Goal: Information Seeking & Learning: Find specific fact

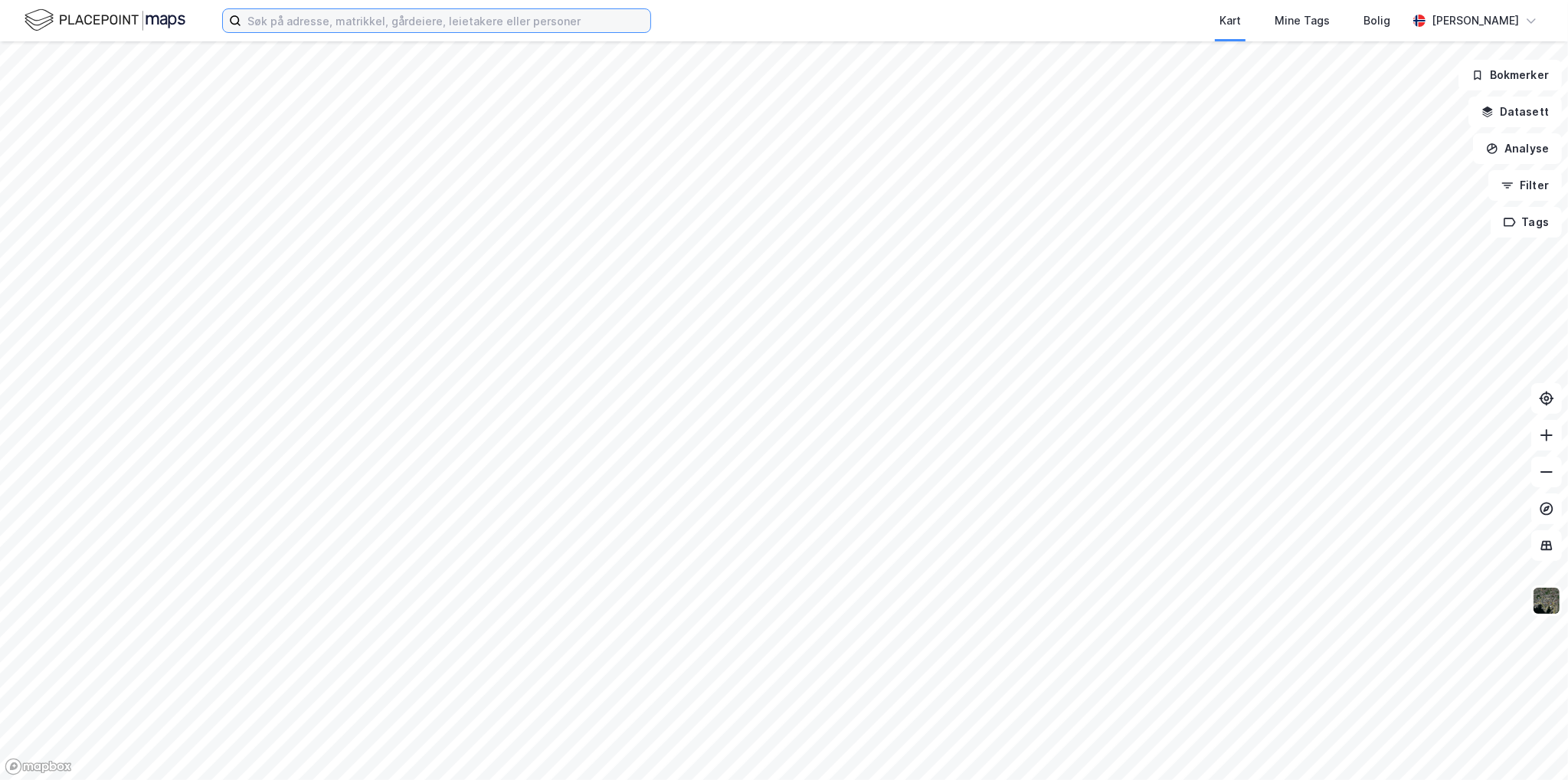
click at [307, 22] on input at bounding box center [446, 21] width 409 height 23
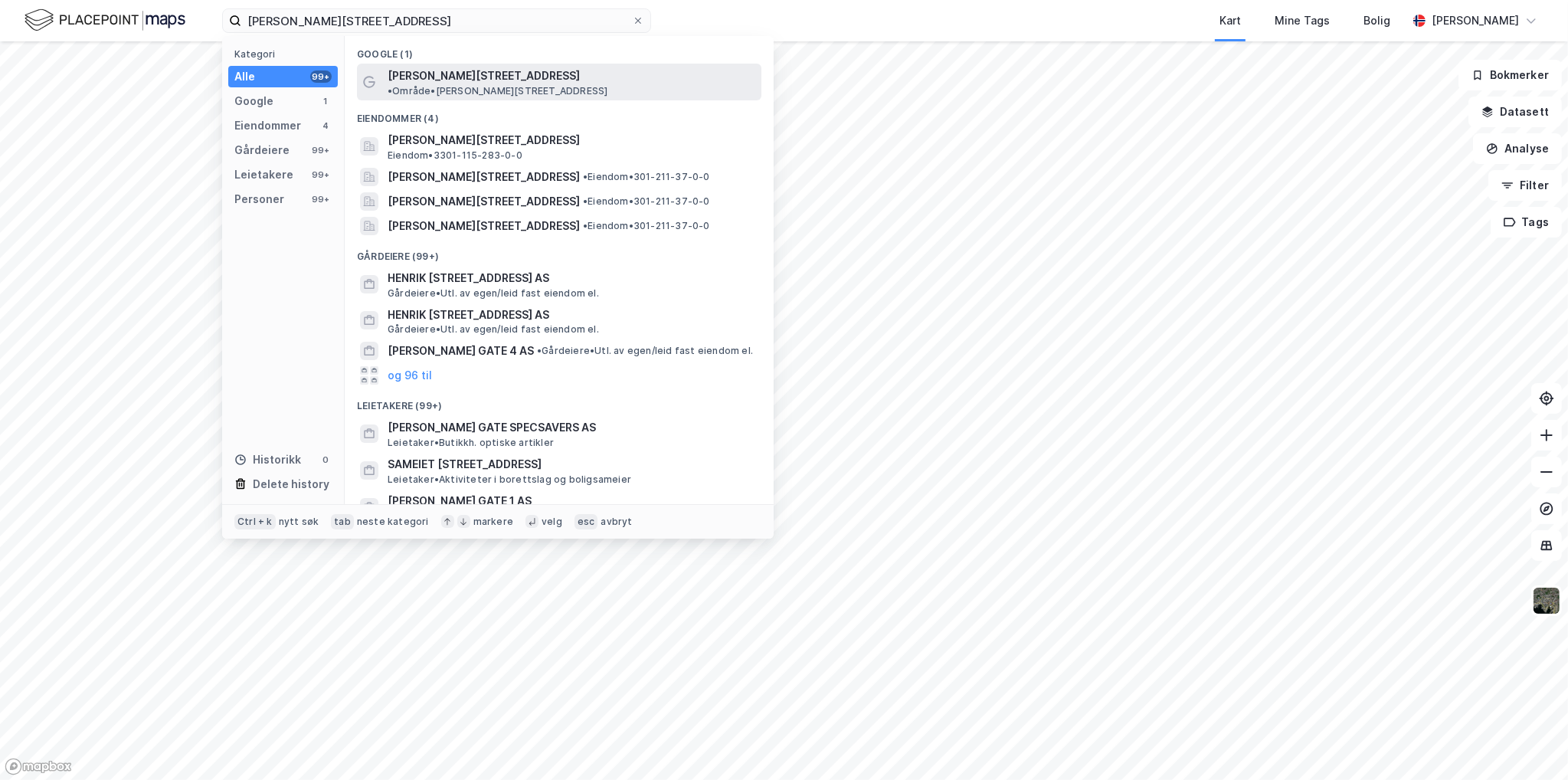
click at [544, 85] on span "• Område • [PERSON_NAME][STREET_ADDRESS]" at bounding box center [498, 91] width 220 height 12
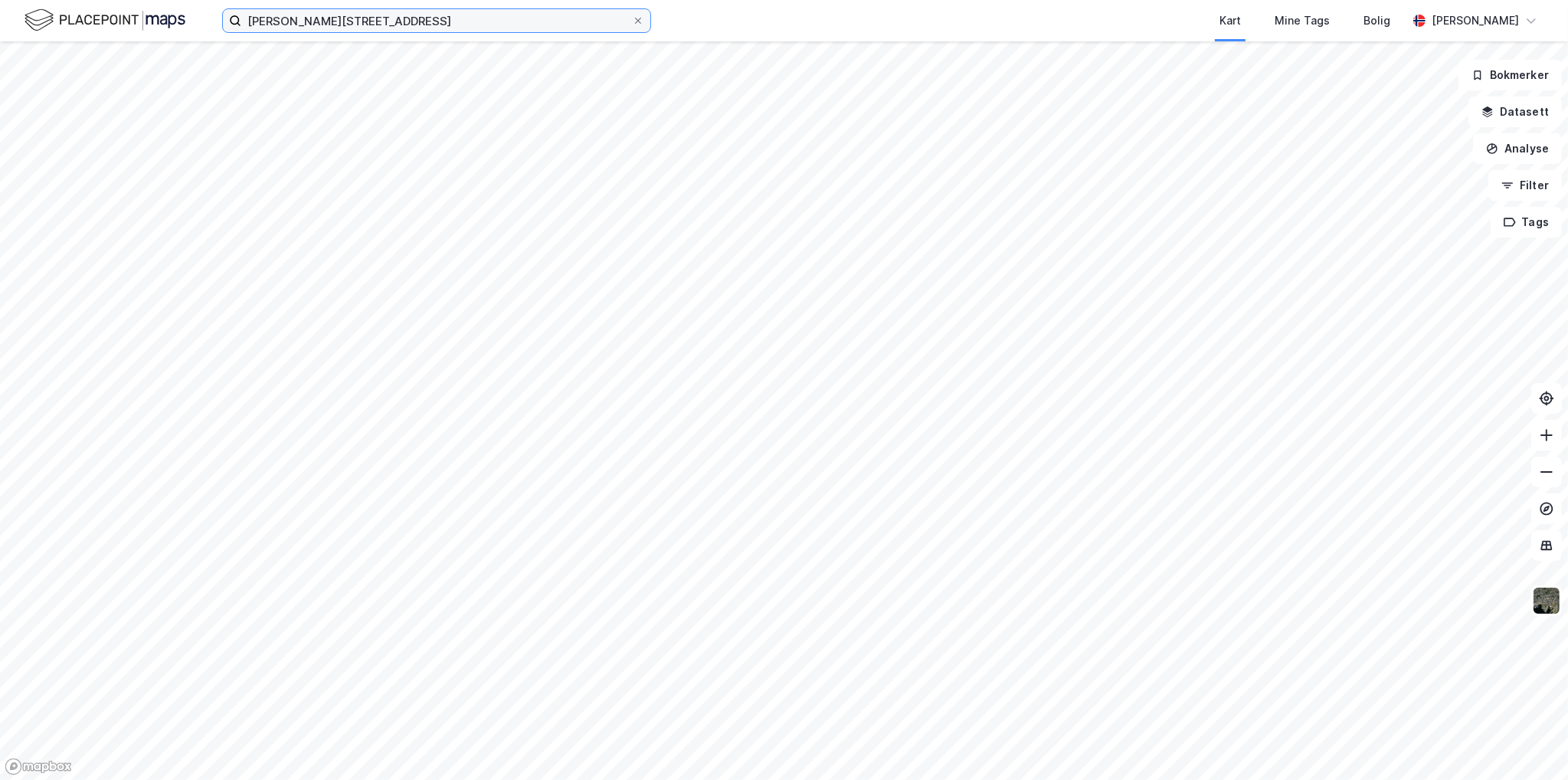
click at [353, 11] on input "[PERSON_NAME][STREET_ADDRESS]" at bounding box center [436, 21] width 391 height 23
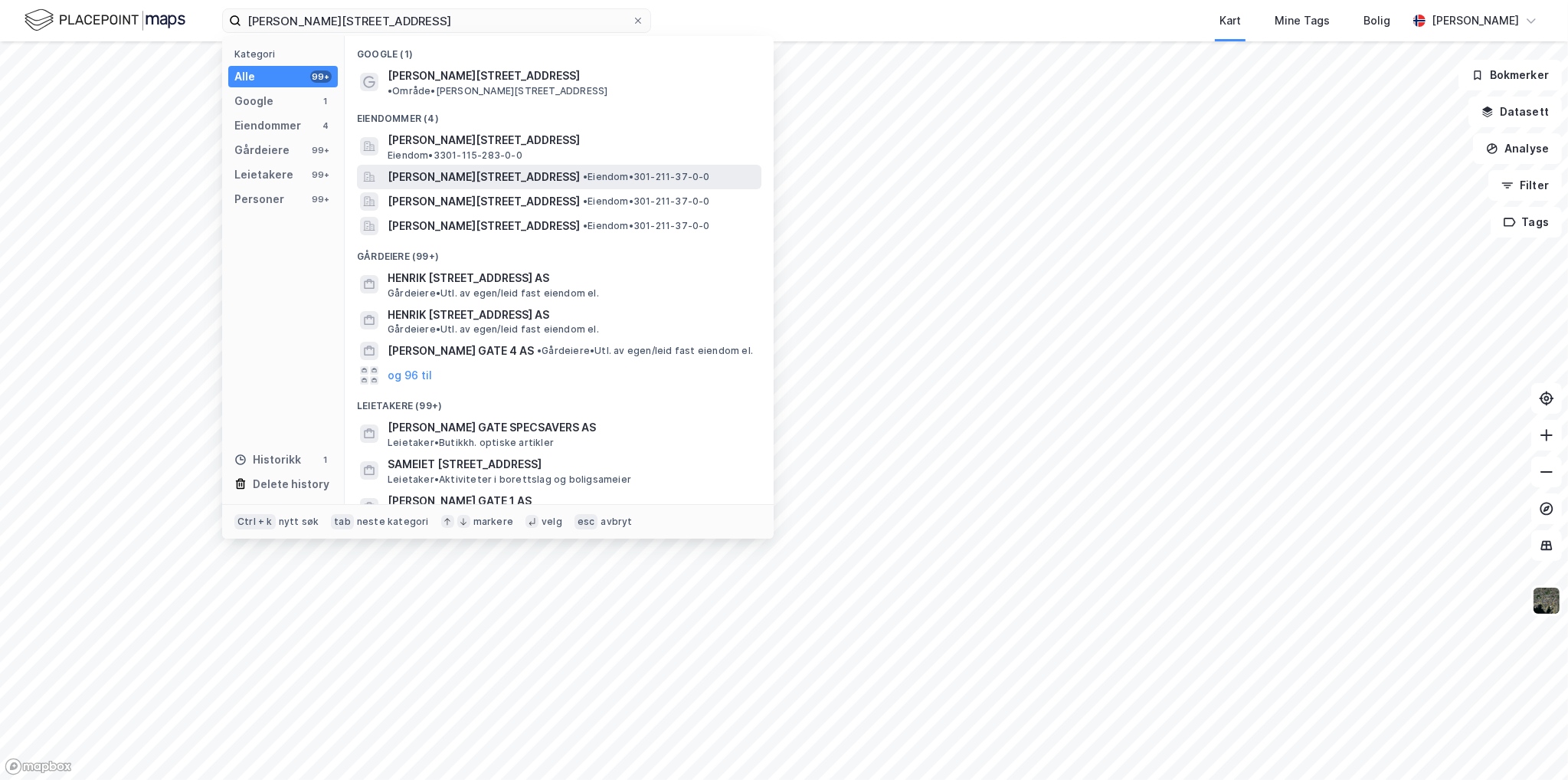
click at [576, 168] on span "[PERSON_NAME][STREET_ADDRESS]" at bounding box center [484, 177] width 192 height 18
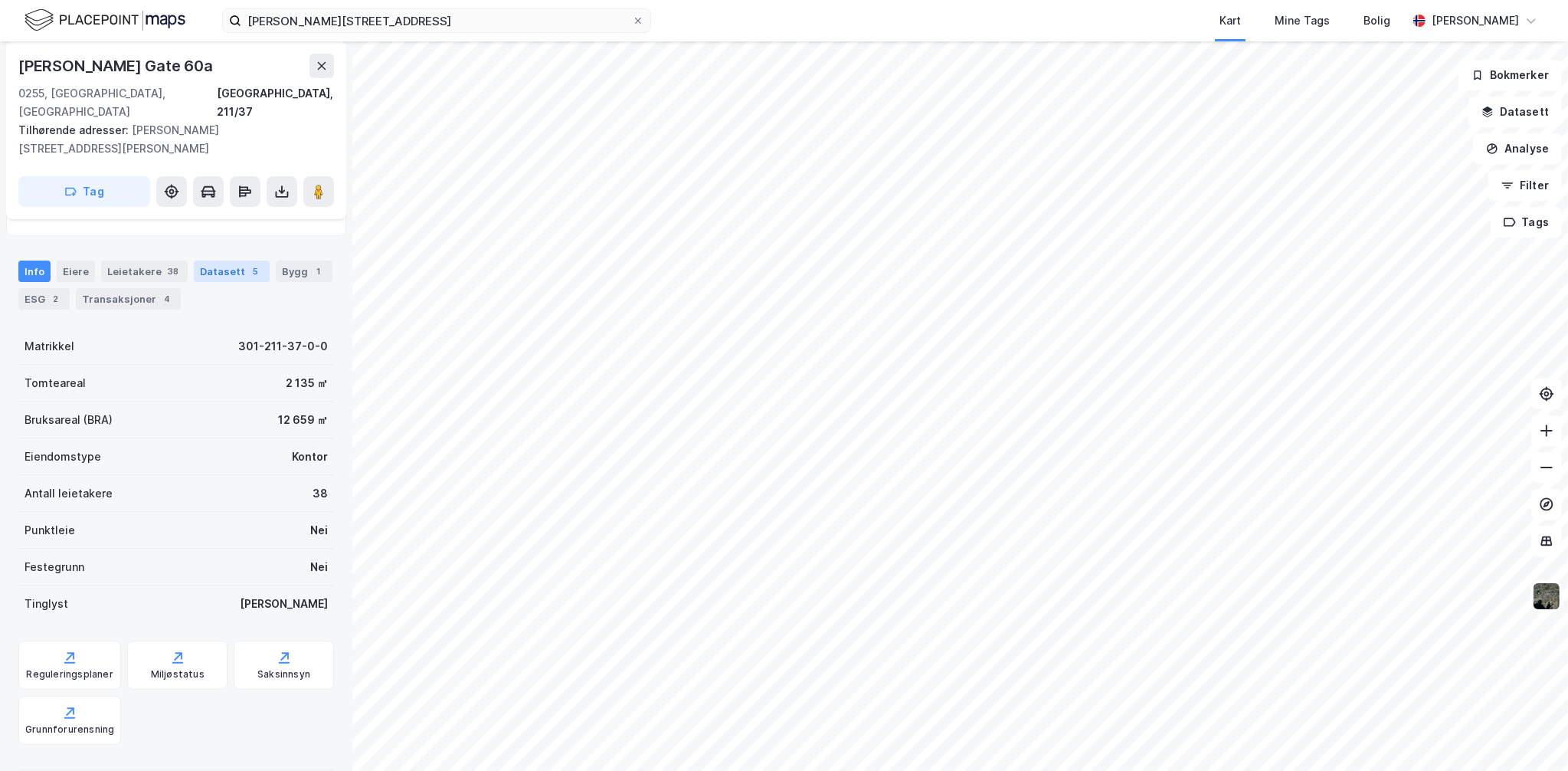
scroll to position [153, 0]
click at [87, 257] on div "Eiere" at bounding box center [76, 268] width 38 height 22
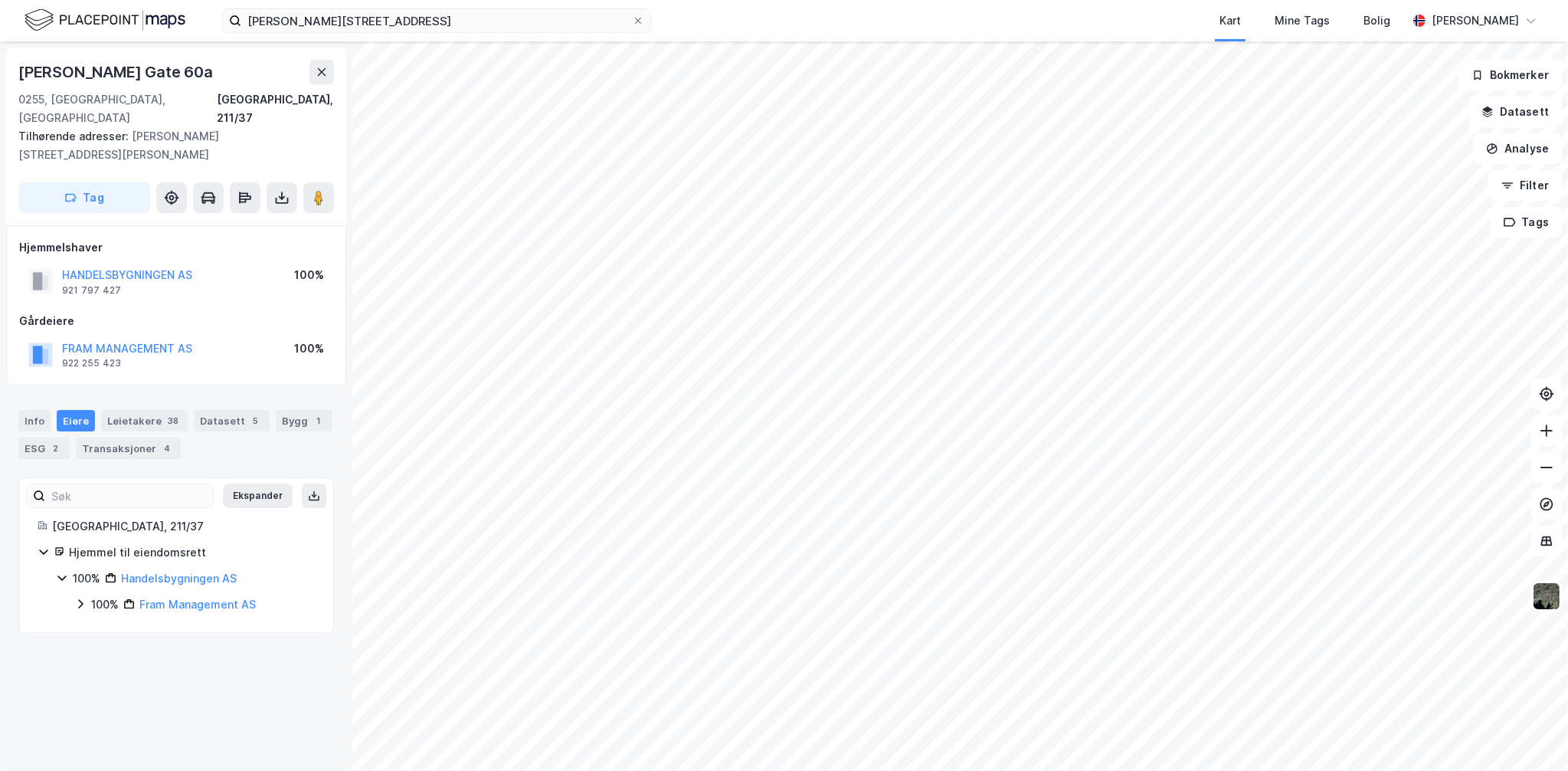
click at [78, 598] on icon at bounding box center [81, 604] width 12 height 12
click at [80, 598] on icon at bounding box center [81, 604] width 12 height 12
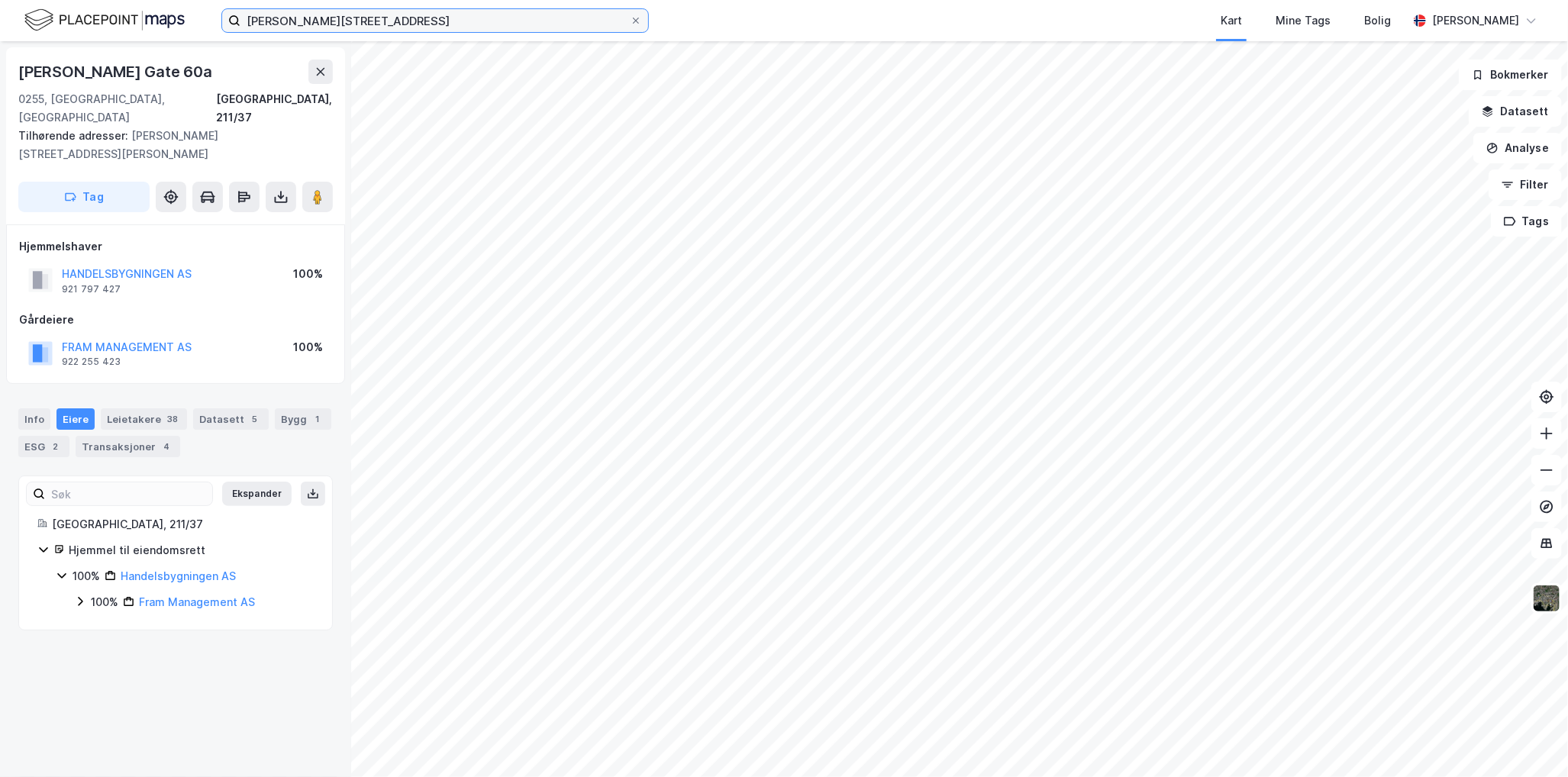
click at [312, 11] on input "[PERSON_NAME][STREET_ADDRESS]" at bounding box center [435, 21] width 390 height 23
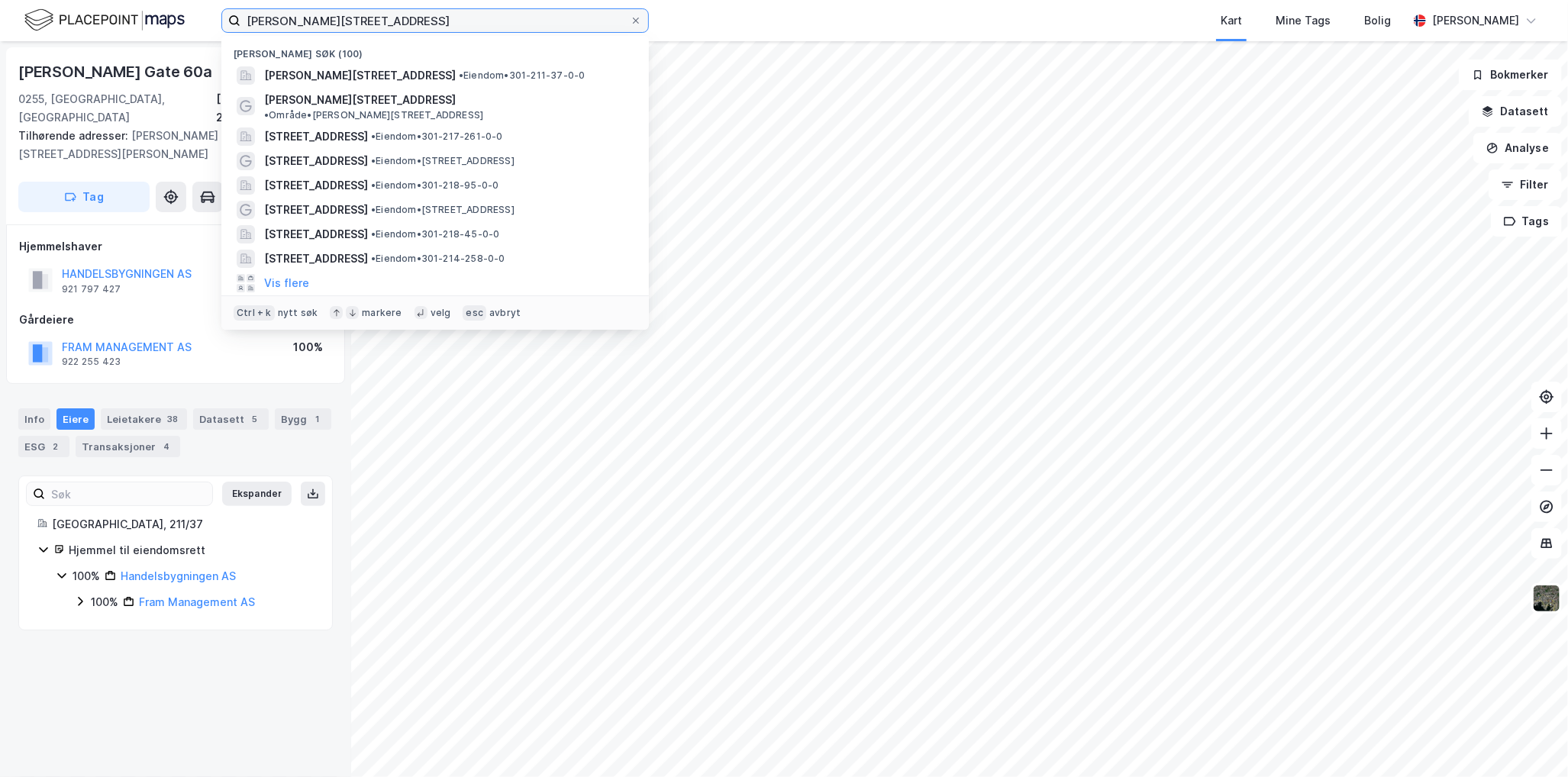
click at [312, 11] on input "[PERSON_NAME][STREET_ADDRESS]" at bounding box center [435, 21] width 390 height 23
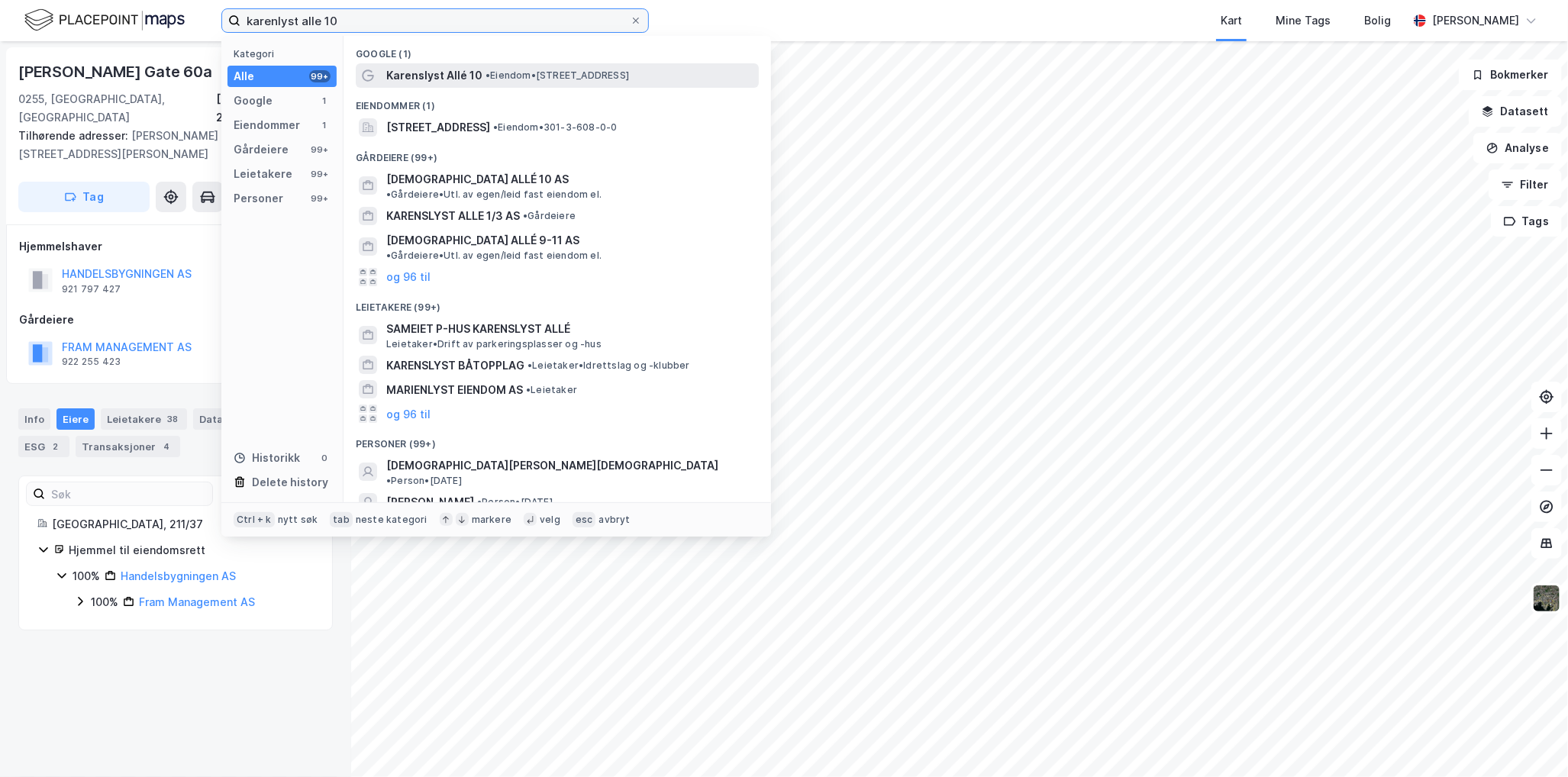
type input "karenlyst alle 10"
click at [485, 73] on span "•" at bounding box center [488, 75] width 5 height 11
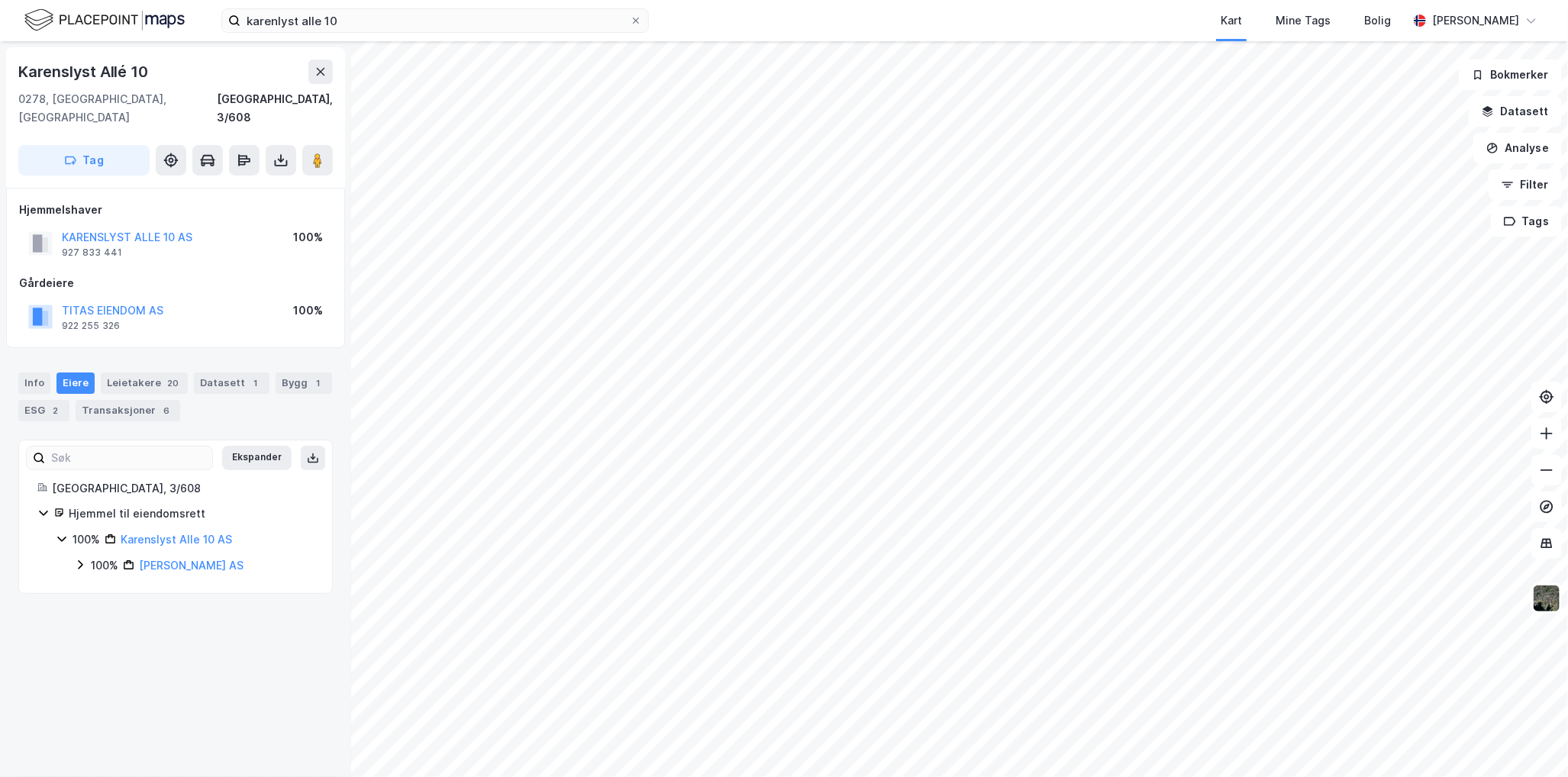
click at [89, 557] on div "100% [PERSON_NAME] AS" at bounding box center [194, 566] width 240 height 18
click at [192, 559] on link "[PERSON_NAME] AS" at bounding box center [191, 565] width 105 height 13
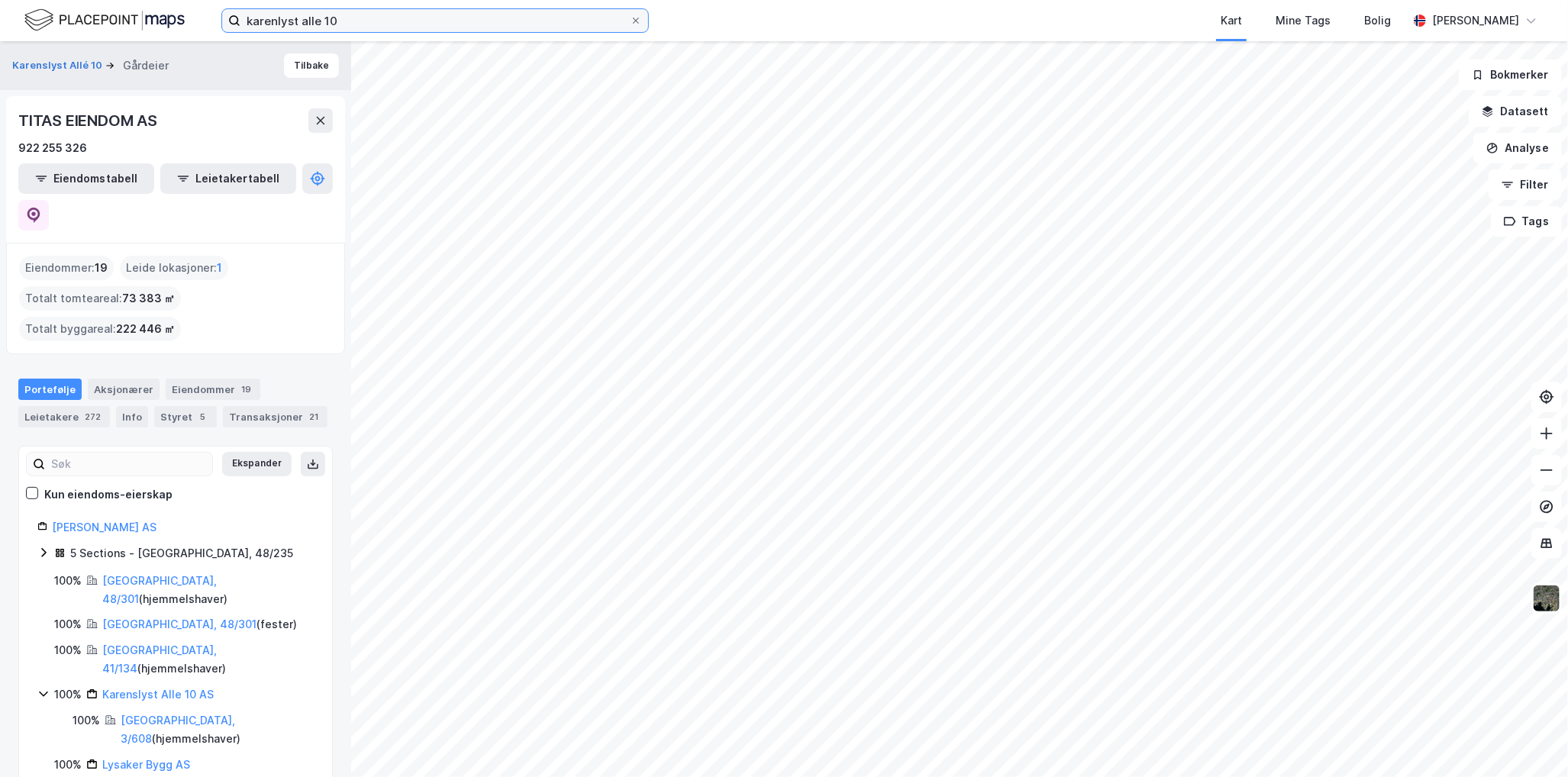
click at [361, 23] on input "karenlyst alle 10" at bounding box center [435, 21] width 390 height 23
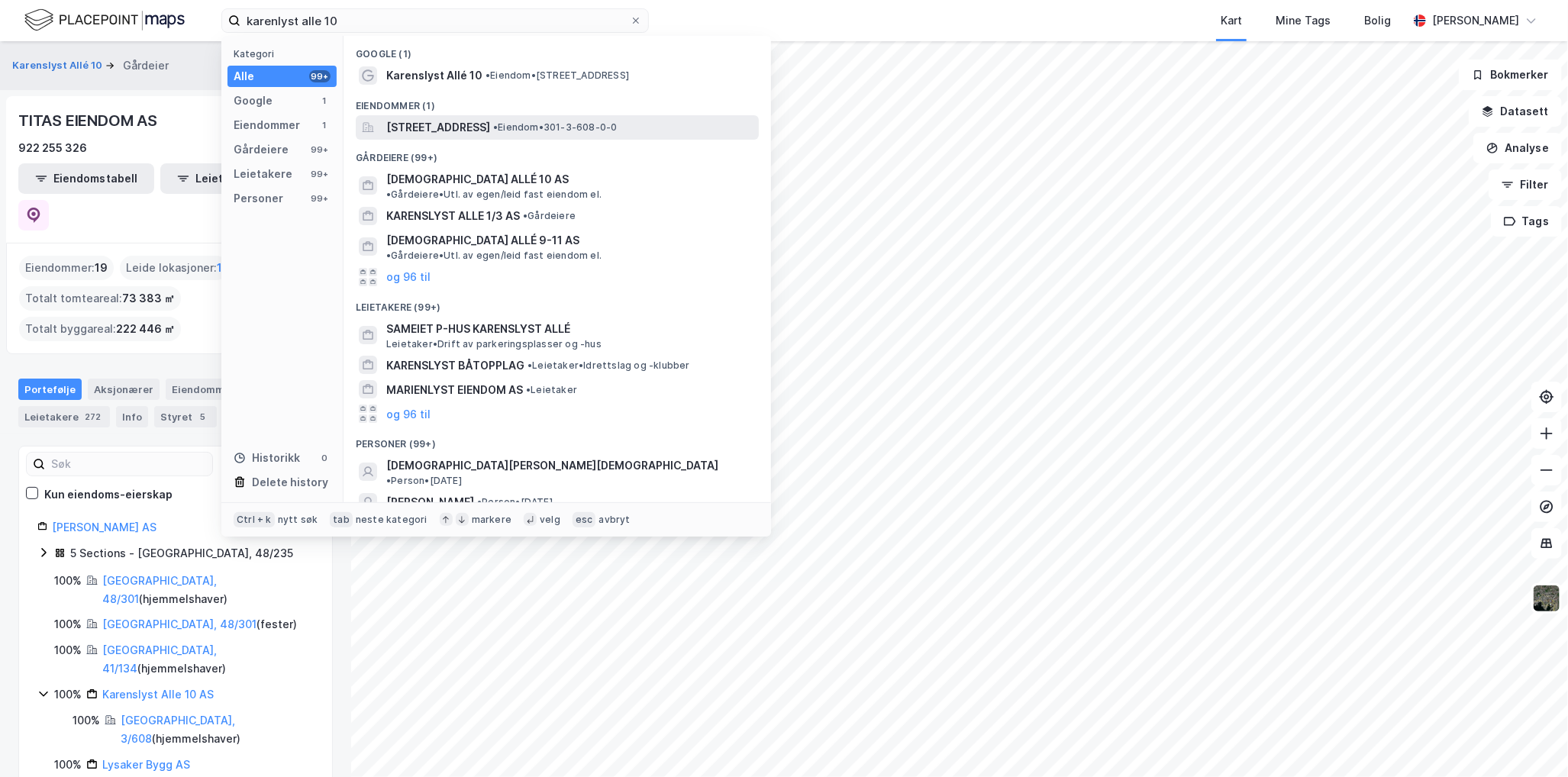
click at [490, 133] on span "[STREET_ADDRESS]" at bounding box center [439, 128] width 104 height 18
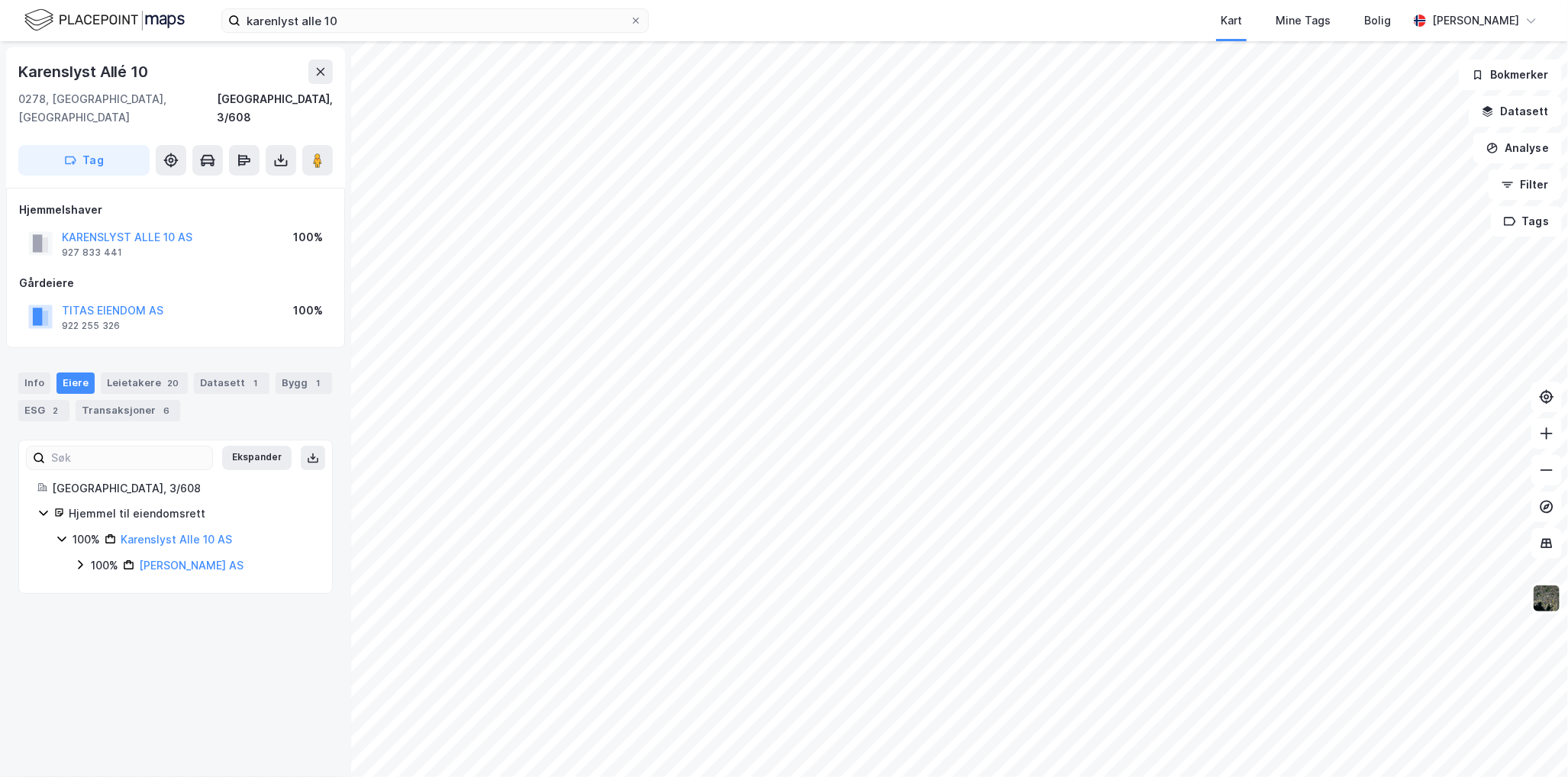
click at [67, 531] on div "100% Karenslyst Alle 10 AS" at bounding box center [185, 540] width 258 height 18
click at [81, 561] on icon at bounding box center [80, 566] width 5 height 9
click at [83, 563] on icon at bounding box center [80, 566] width 8 height 5
click at [1544, 593] on img at bounding box center [1547, 599] width 29 height 29
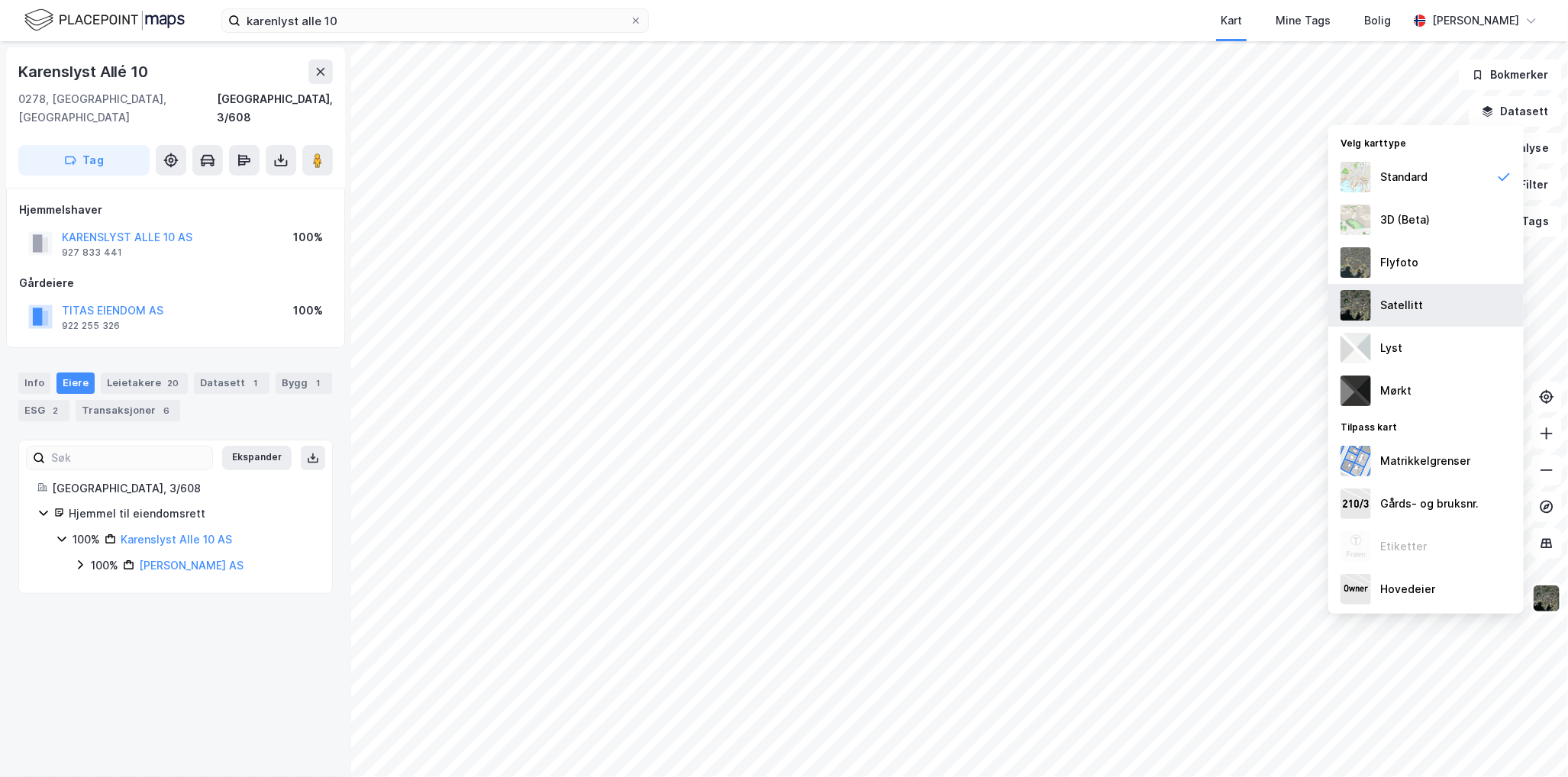
click at [1461, 311] on div "Satellitt" at bounding box center [1426, 305] width 195 height 43
